Goal: Task Accomplishment & Management: Complete application form

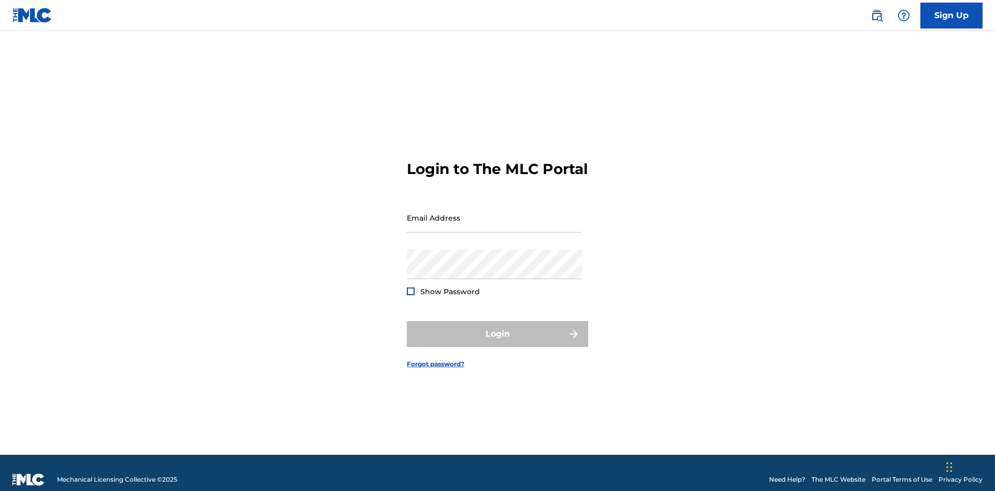
scroll to position [13, 0]
click at [951, 15] on link "Sign Up" at bounding box center [951, 16] width 62 height 26
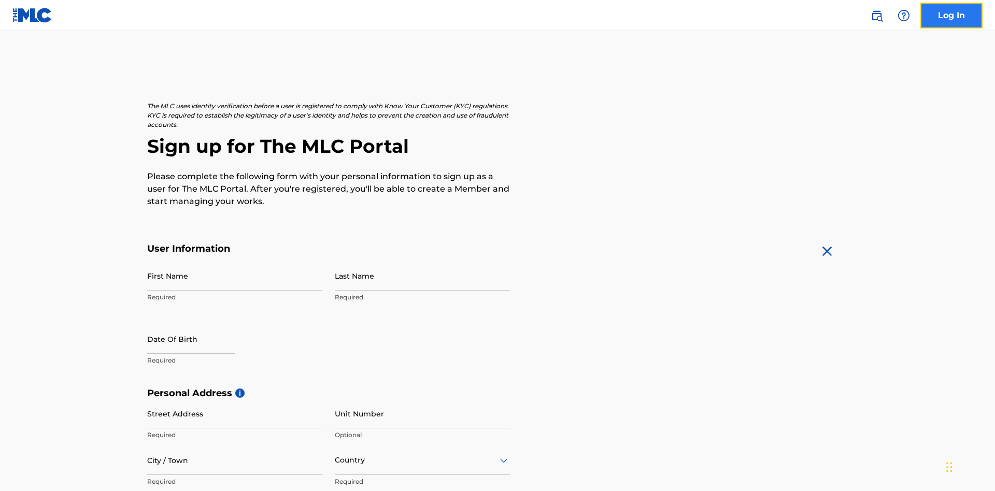
scroll to position [198, 0]
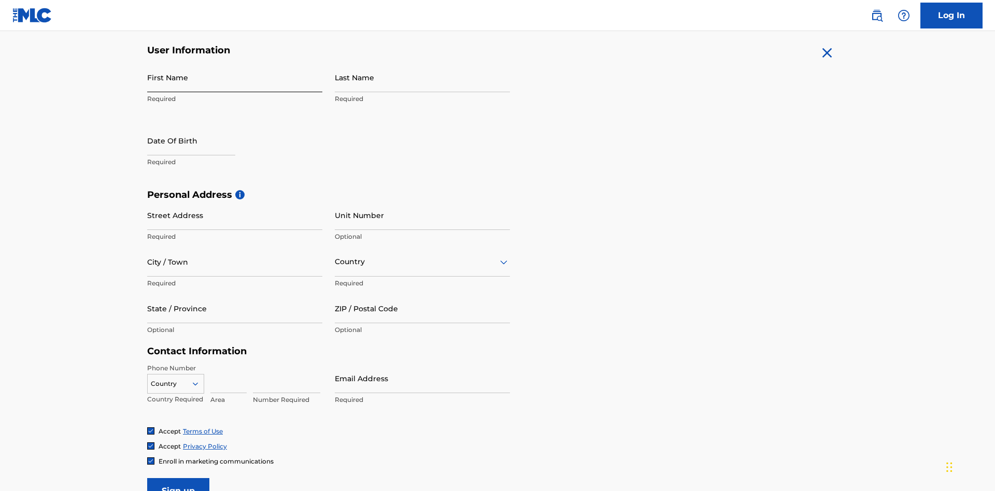
click at [235, 77] on input "First Name" at bounding box center [234, 78] width 175 height 30
type input "[PERSON_NAME]"
click at [422, 77] on input "Last Name" at bounding box center [422, 78] width 175 height 30
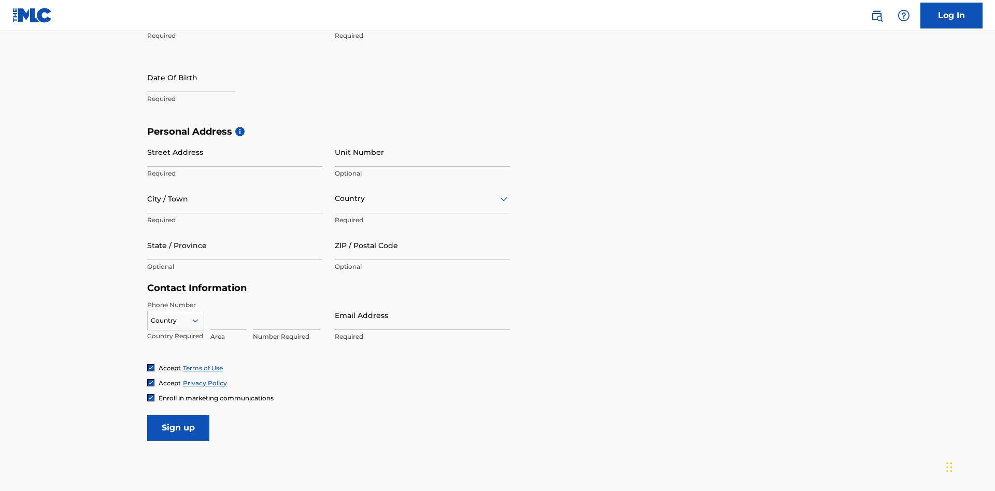
type input "Ribble"
click at [200, 78] on input "text" at bounding box center [191, 78] width 88 height 30
select select "9"
select select "2025"
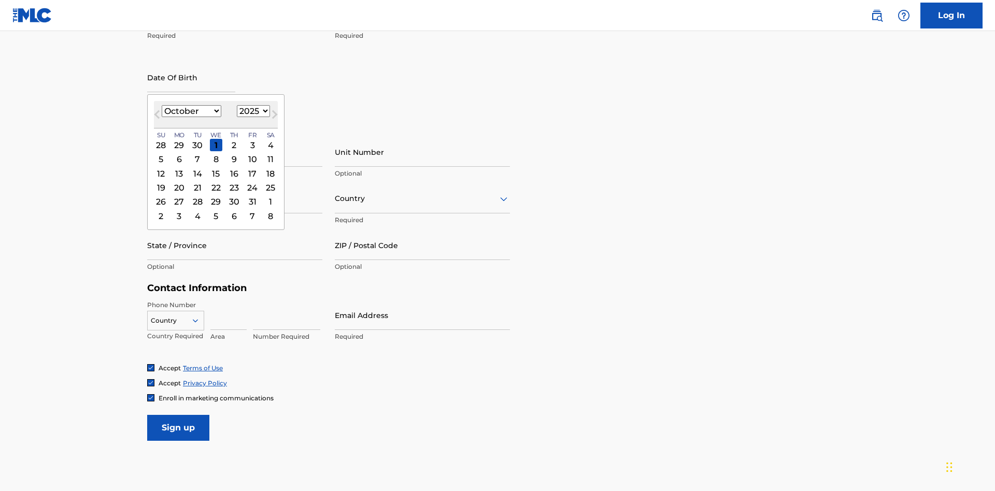
click at [191, 111] on select "January February March April May June July August September October November De…" at bounding box center [192, 111] width 60 height 12
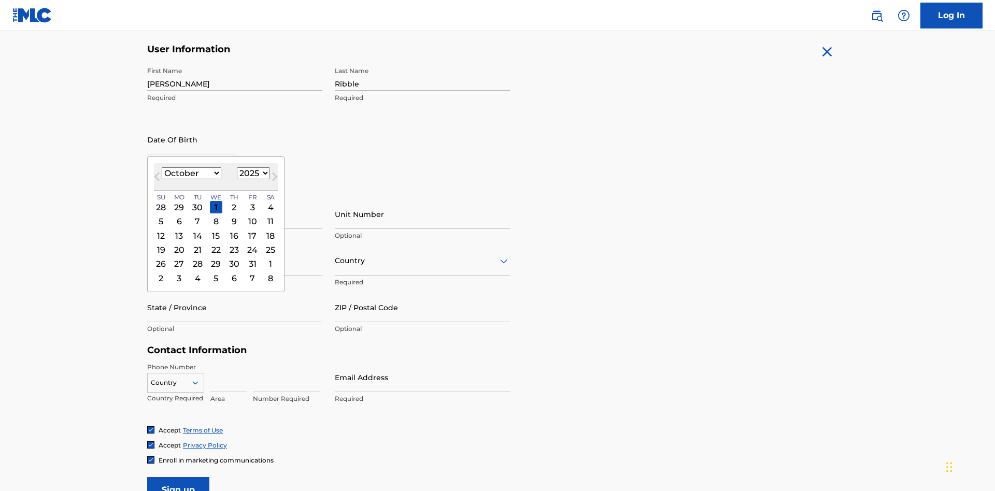
select select "0"
click at [252, 173] on select "1900 1901 1902 1903 1904 1905 1906 1907 1908 1909 1910 1911 1912 1913 1914 1915…" at bounding box center [253, 173] width 33 height 12
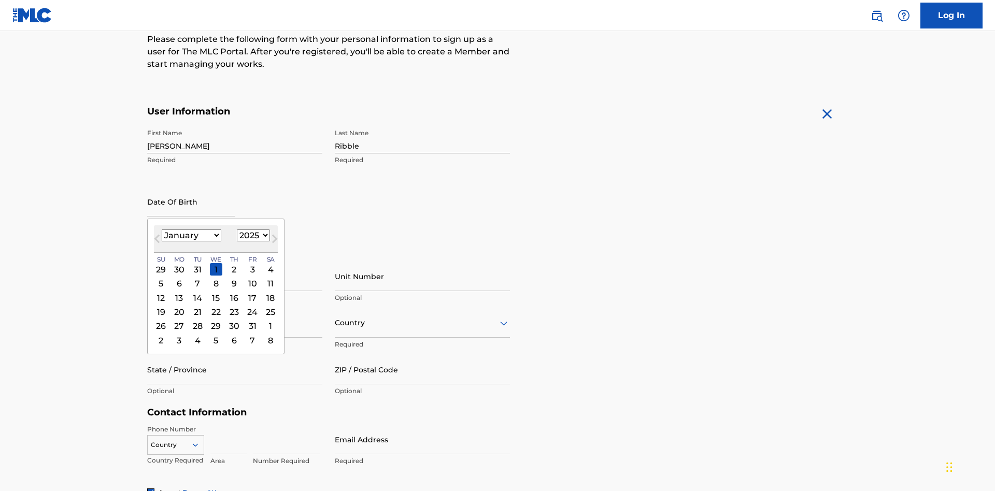
select select "1985"
click at [252, 235] on select "1900 1901 1902 1903 1904 1905 1906 1907 1908 1909 1910 1911 1912 1913 1914 1915…" at bounding box center [253, 236] width 33 height 12
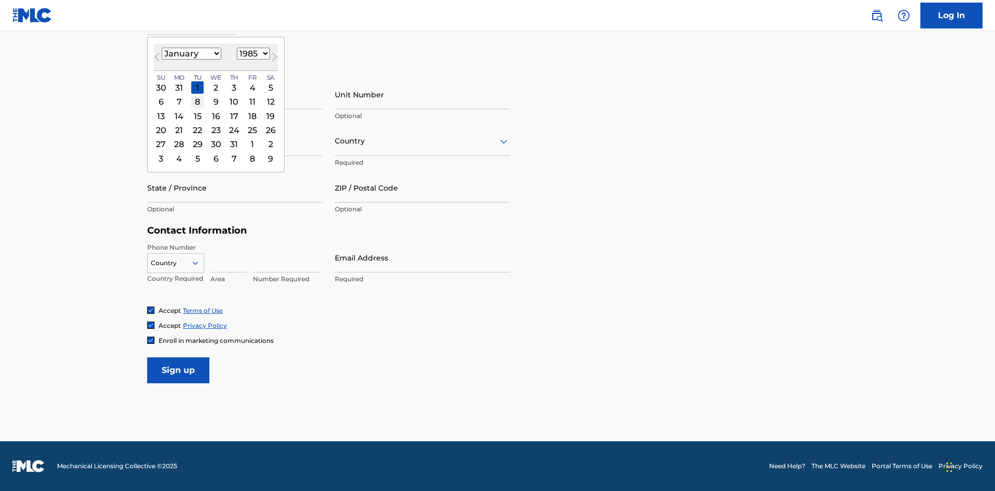
click at [197, 102] on div "8" at bounding box center [197, 102] width 12 height 12
type input "January 8 1985"
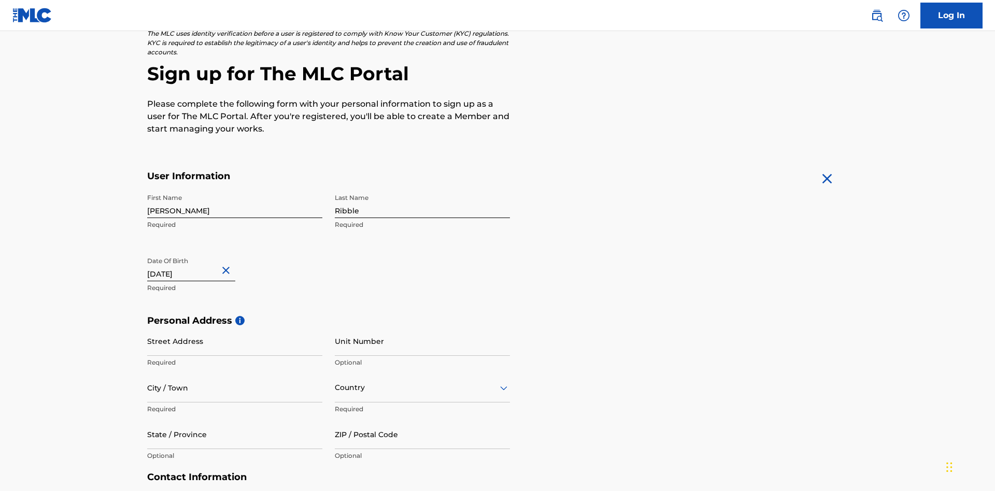
scroll to position [319, 0]
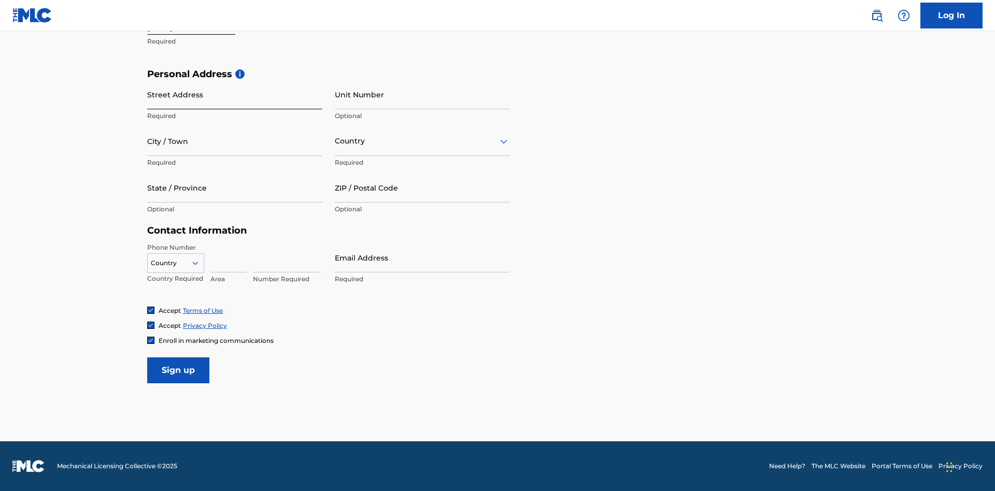
click at [235, 94] on input "Street Address" at bounding box center [234, 95] width 175 height 30
type input "9909 Elks Run Rd"
click at [235, 141] on input "City / Town" at bounding box center [234, 141] width 175 height 30
type input "Roseville"
click at [335, 141] on input "text" at bounding box center [336, 141] width 2 height 11
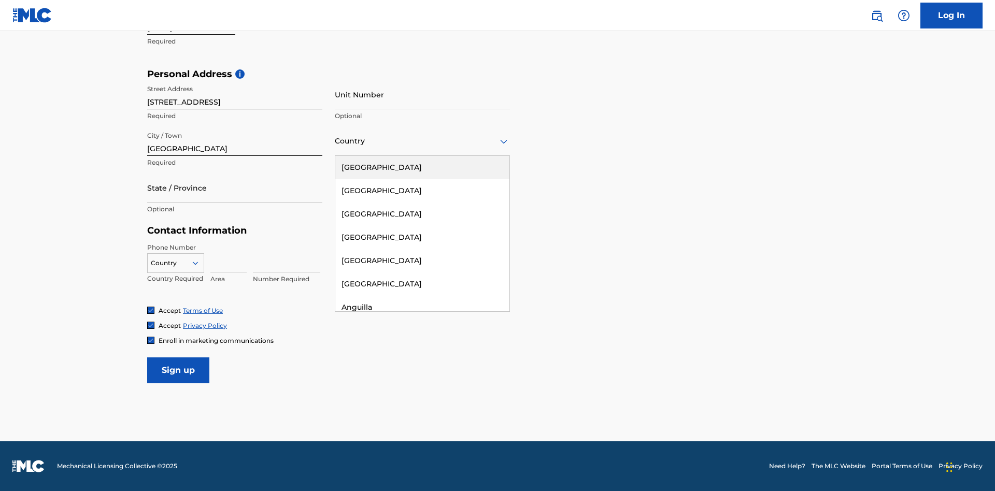
click at [422, 167] on div "United States" at bounding box center [422, 167] width 174 height 23
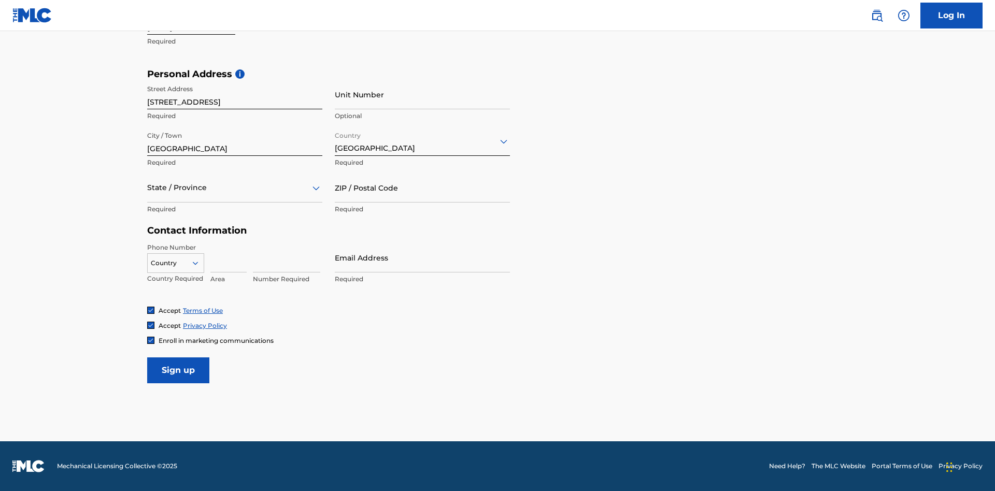
click at [235, 188] on div at bounding box center [234, 187] width 175 height 13
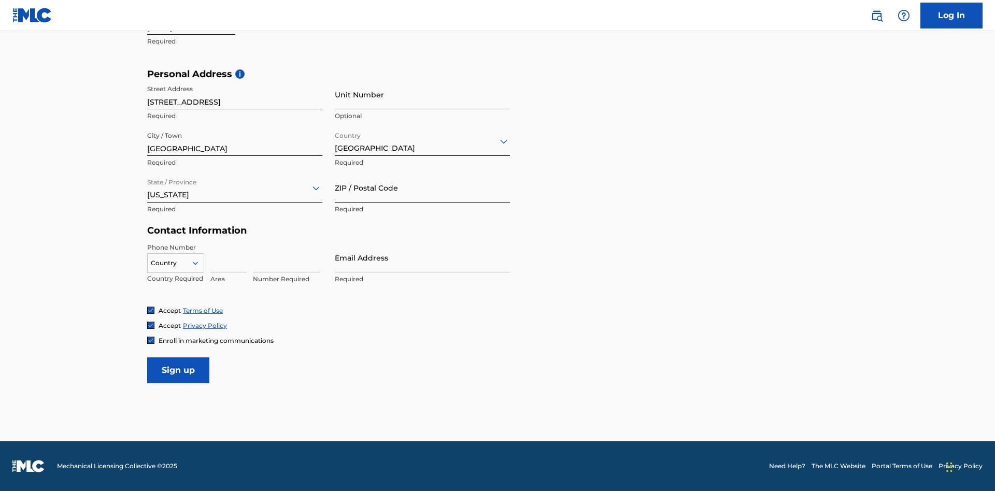
click at [422, 188] on input "ZIP / Postal Code" at bounding box center [422, 188] width 175 height 30
type input "43777"
click at [200, 263] on icon at bounding box center [195, 263] width 9 height 9
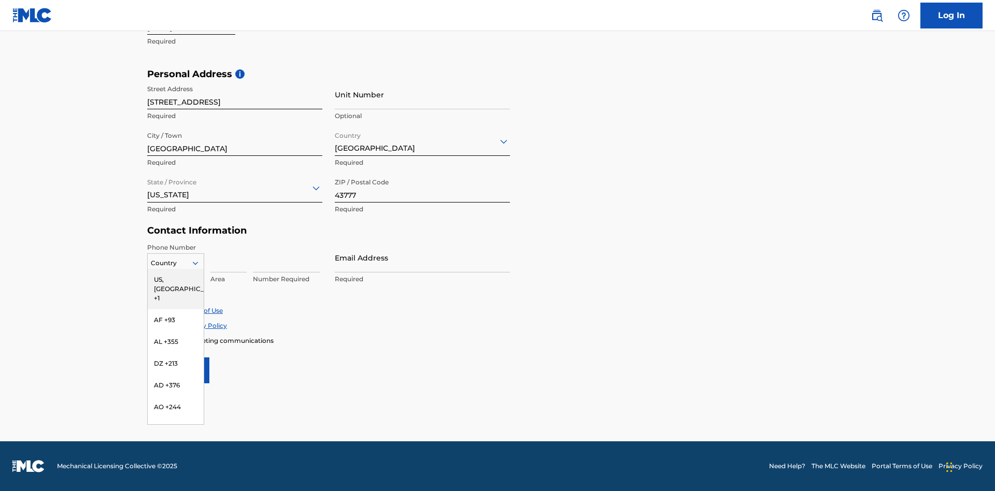
click at [176, 279] on div "US, CA +1" at bounding box center [176, 289] width 56 height 40
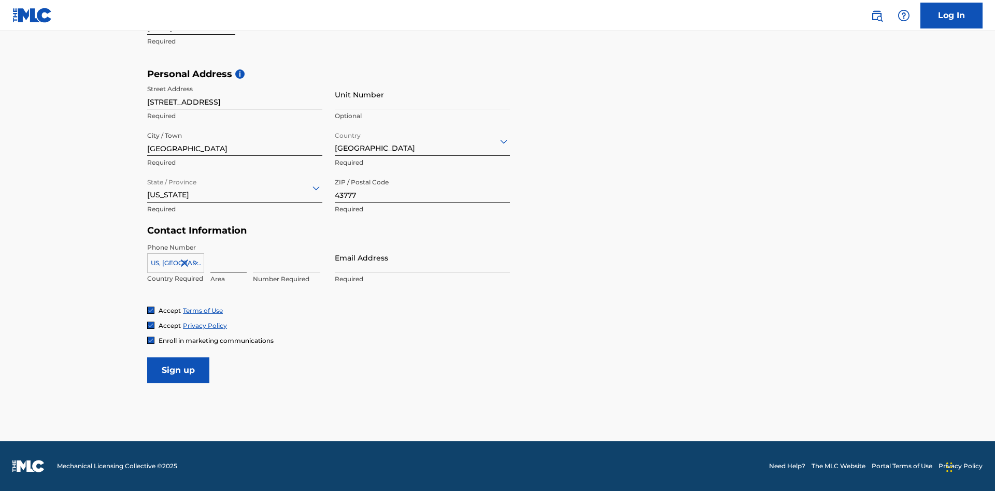
click at [229, 258] on input at bounding box center [228, 258] width 36 height 30
type input "740"
click at [287, 258] on input at bounding box center [286, 258] width 67 height 30
type input "8086351"
click at [422, 258] on input "Email Address" at bounding box center [422, 258] width 175 height 30
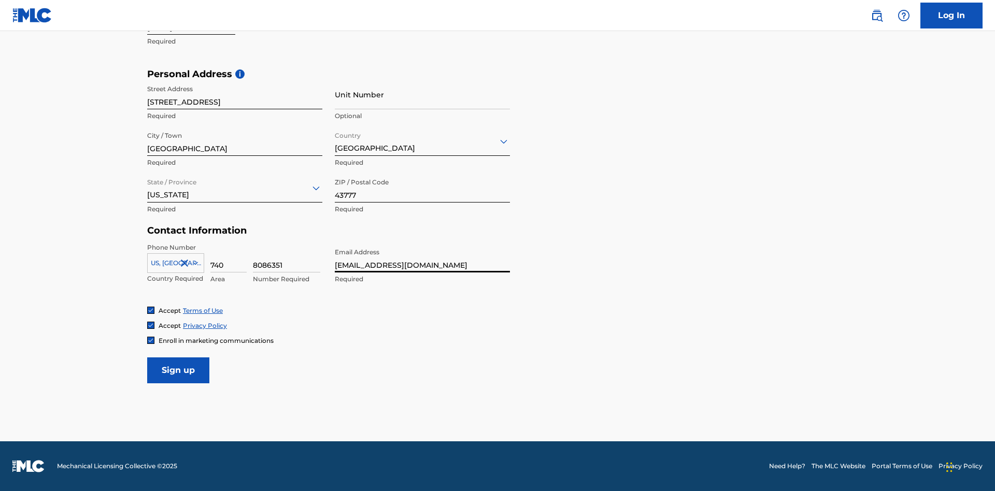
scroll to position [0, 28]
type input "[EMAIL_ADDRESS][DOMAIN_NAME]"
click at [178, 370] on input "Sign up" at bounding box center [178, 371] width 62 height 26
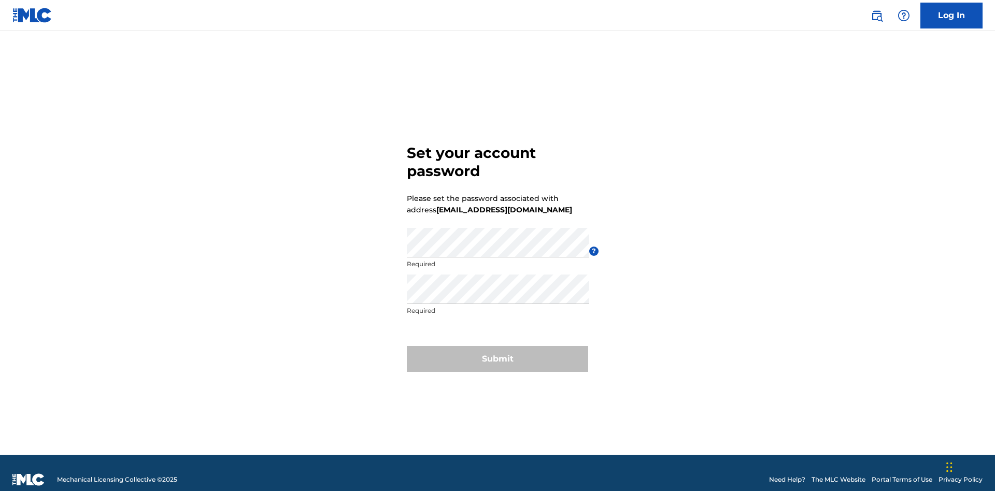
scroll to position [13, 0]
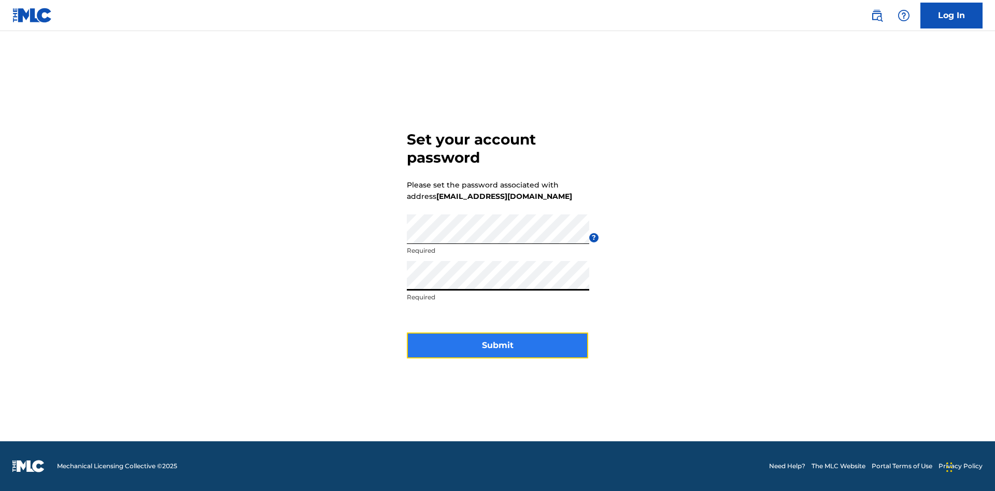
click at [497, 352] on button "Submit" at bounding box center [497, 346] width 181 height 26
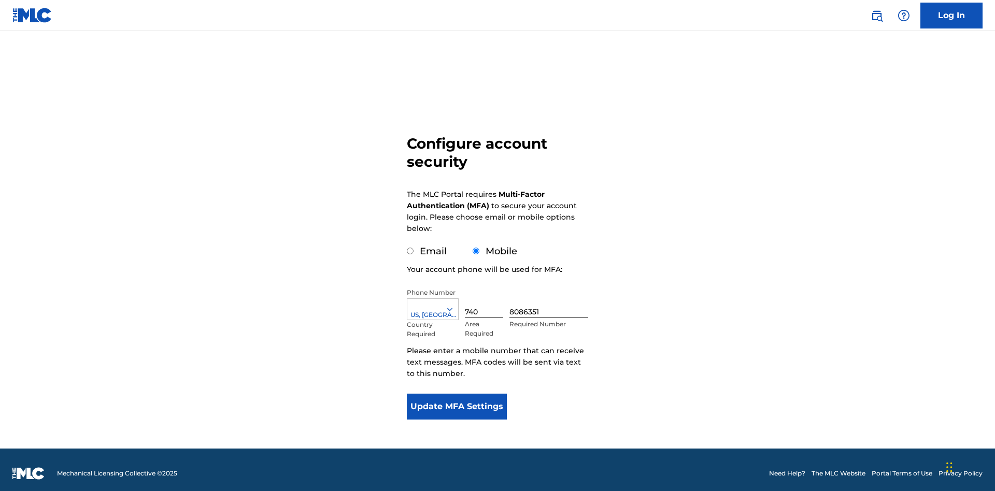
scroll to position [10, 0]
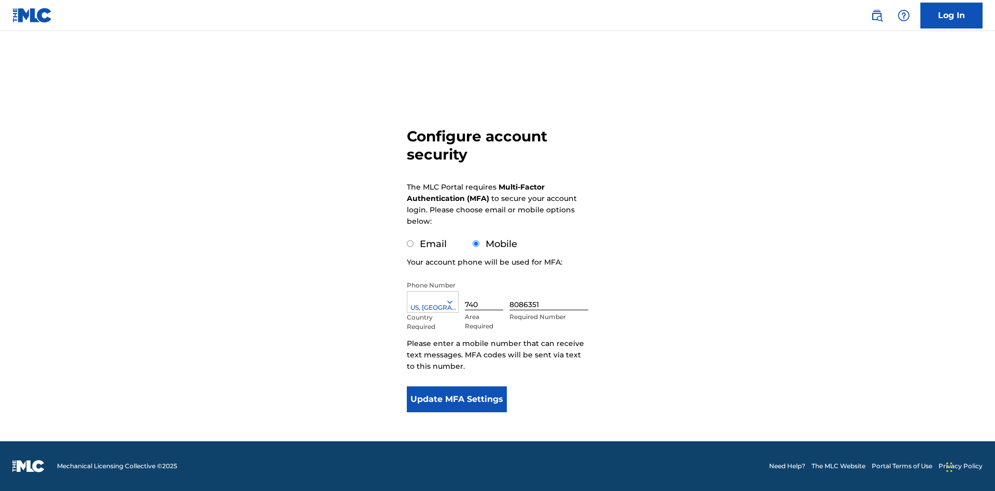
click at [410, 244] on input "Email" at bounding box center [410, 243] width 7 height 7
radio input "true"
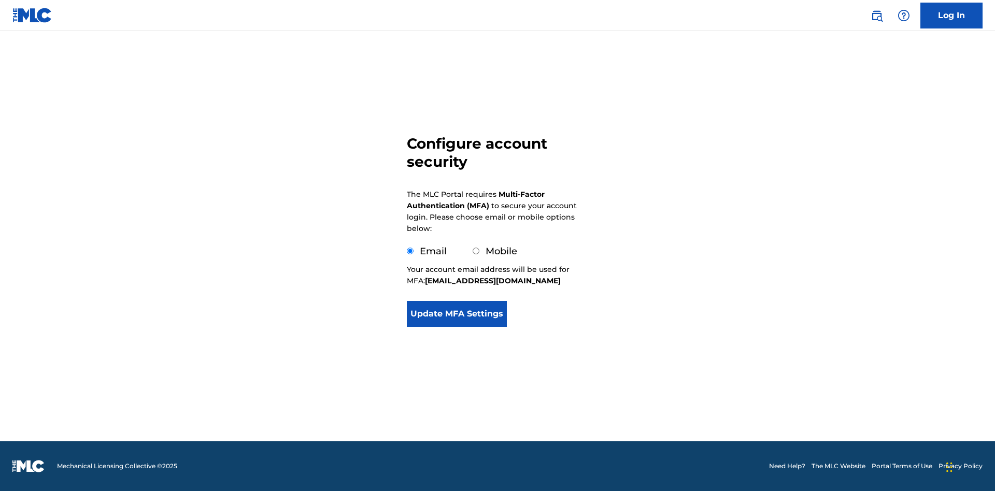
scroll to position [0, 0]
click at [457, 327] on button "Update MFA Settings" at bounding box center [457, 314] width 100 height 26
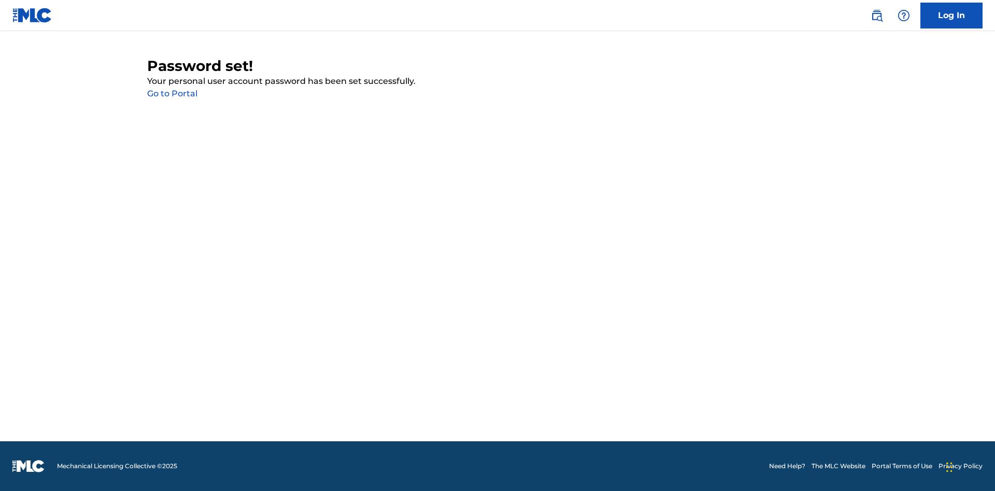
click at [172, 94] on link "Go to Portal" at bounding box center [172, 94] width 50 height 10
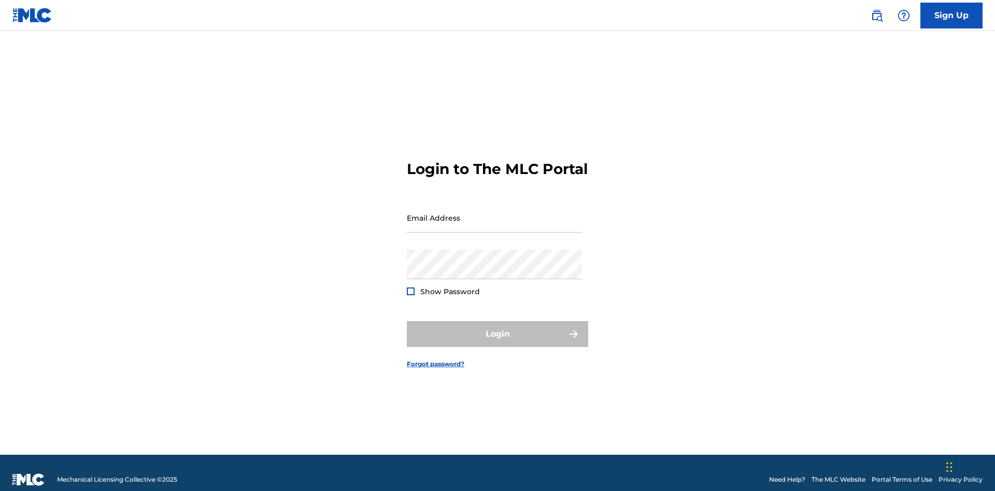
scroll to position [13, 0]
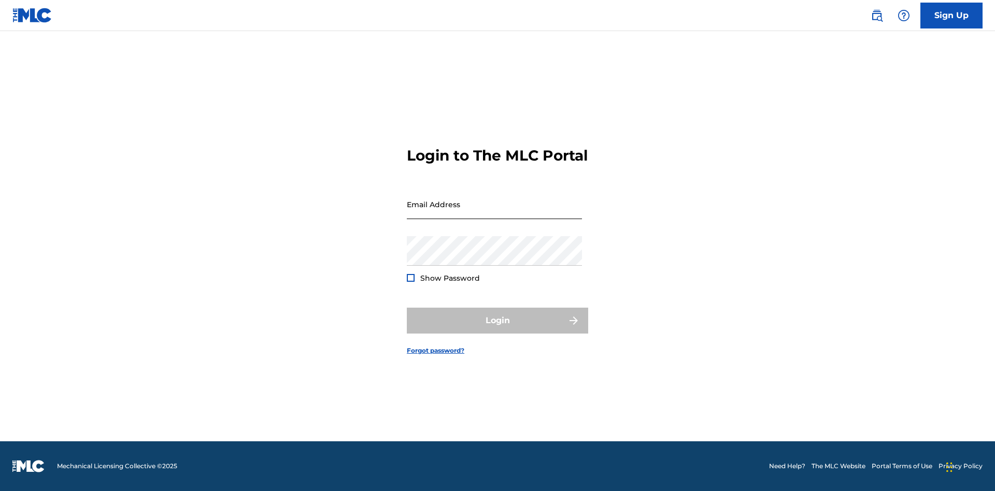
click at [494, 213] on input "Email Address" at bounding box center [494, 205] width 175 height 30
type input "[EMAIL_ADDRESS][DOMAIN_NAME]"
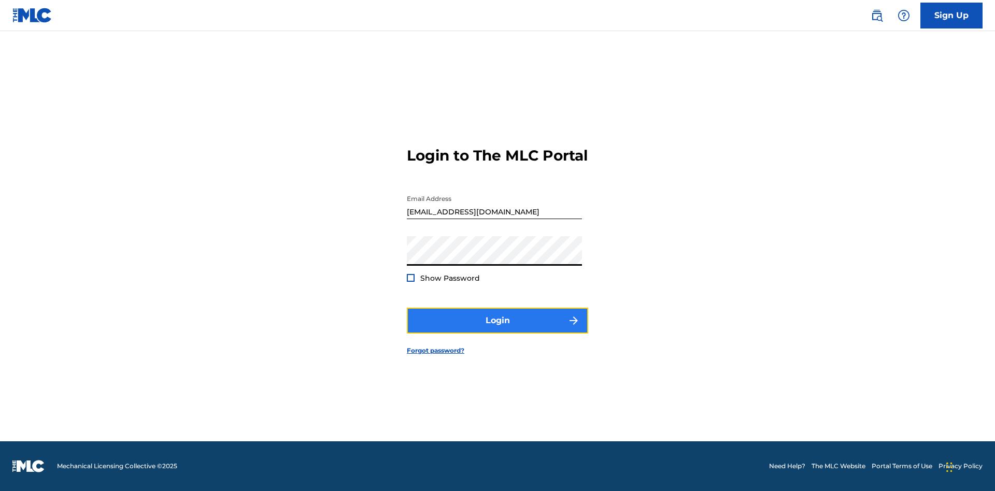
click at [497, 330] on button "Login" at bounding box center [497, 321] width 181 height 26
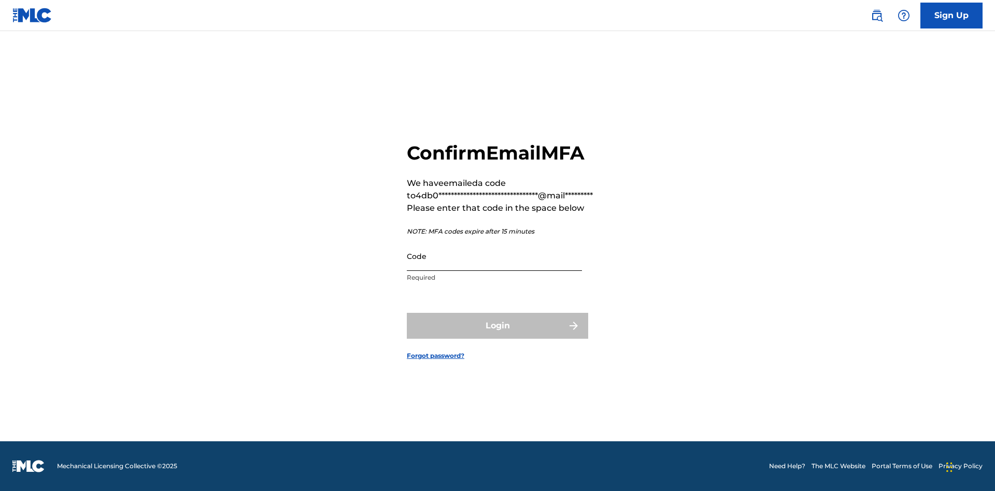
click at [494, 256] on input "Code" at bounding box center [494, 256] width 175 height 30
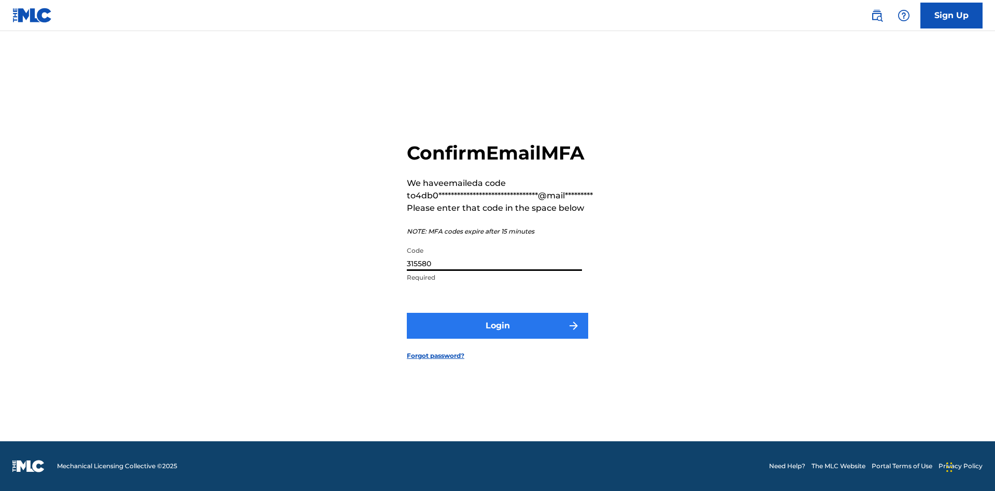
type input "315580"
click at [497, 325] on button "Login" at bounding box center [497, 326] width 181 height 26
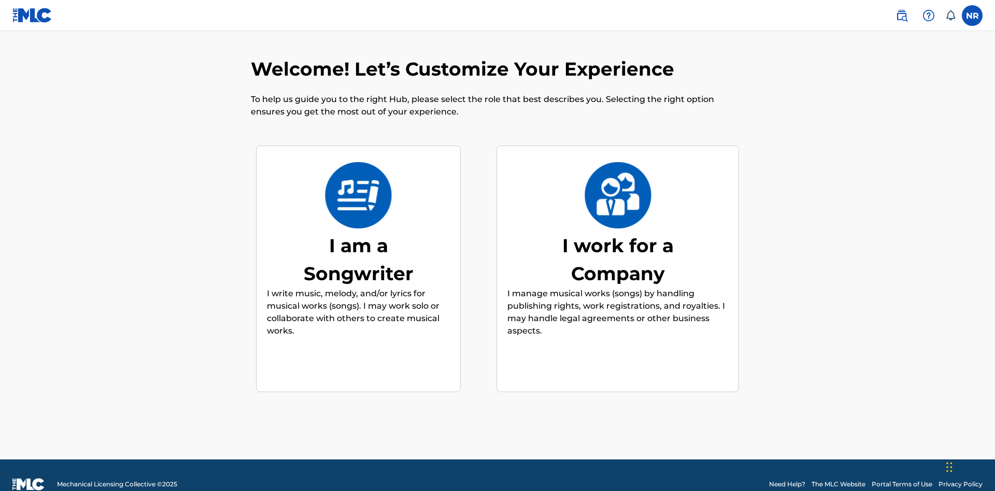
scroll to position [18, 0]
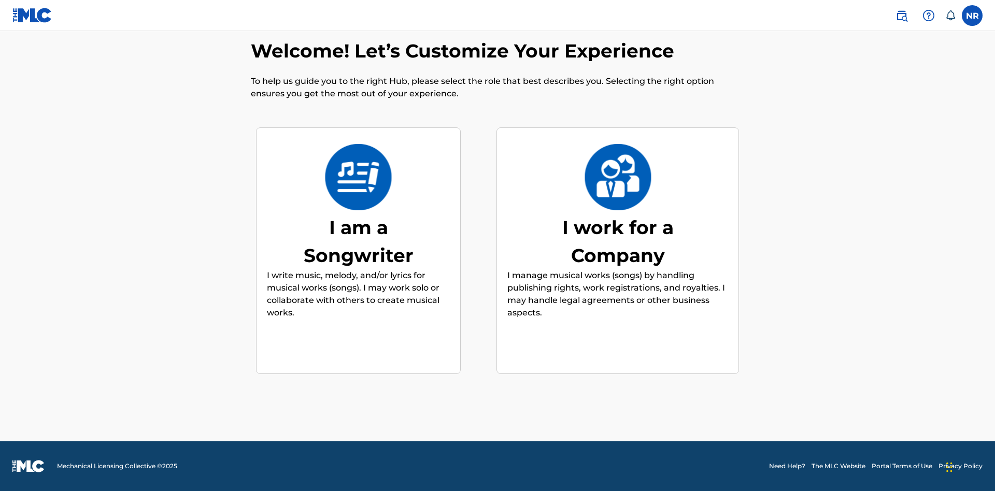
click at [358, 241] on div "I am a Songwriter" at bounding box center [358, 241] width 155 height 56
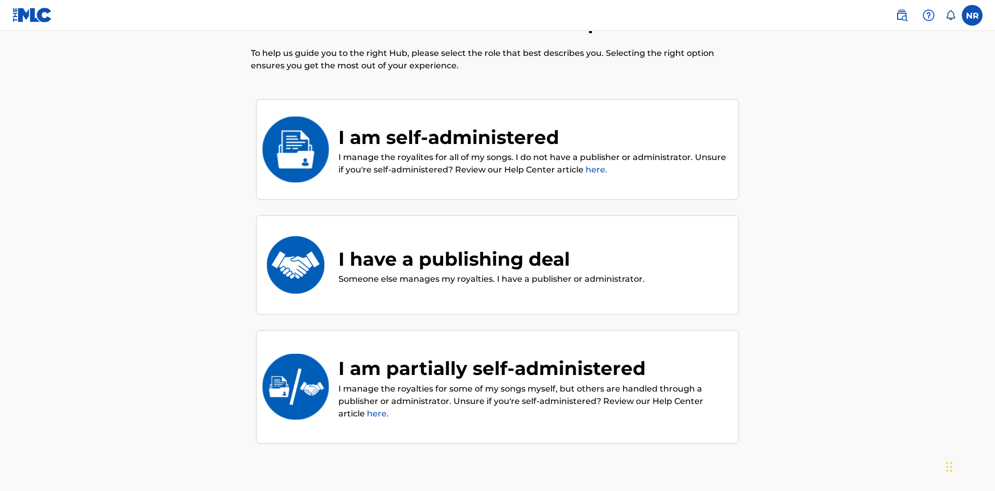
scroll to position [47, 0]
